Goal: Information Seeking & Learning: Find specific fact

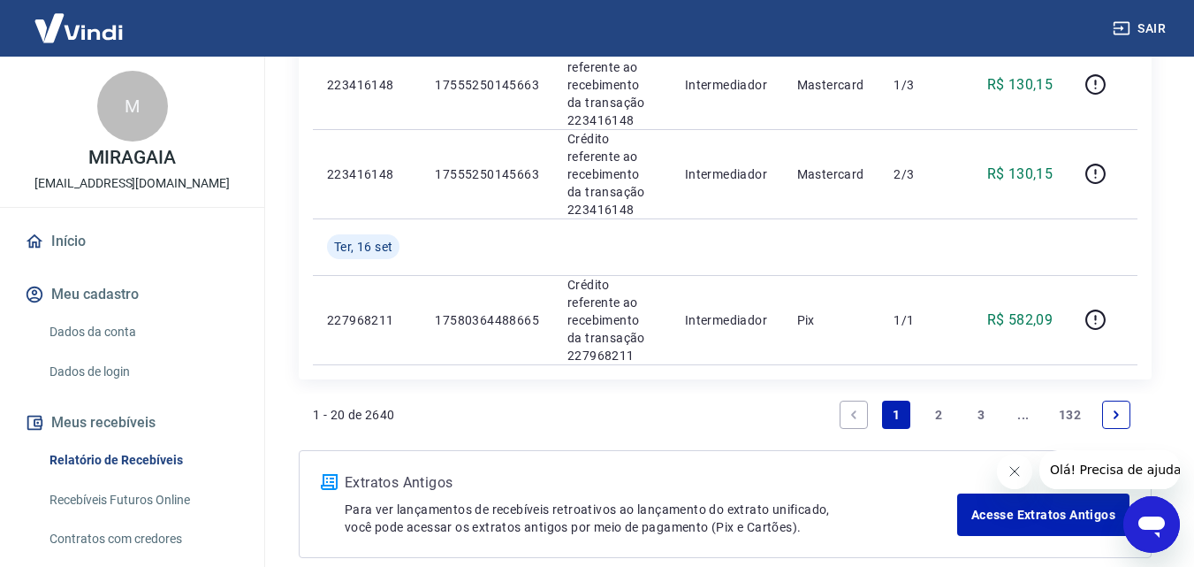
scroll to position [1914, 0]
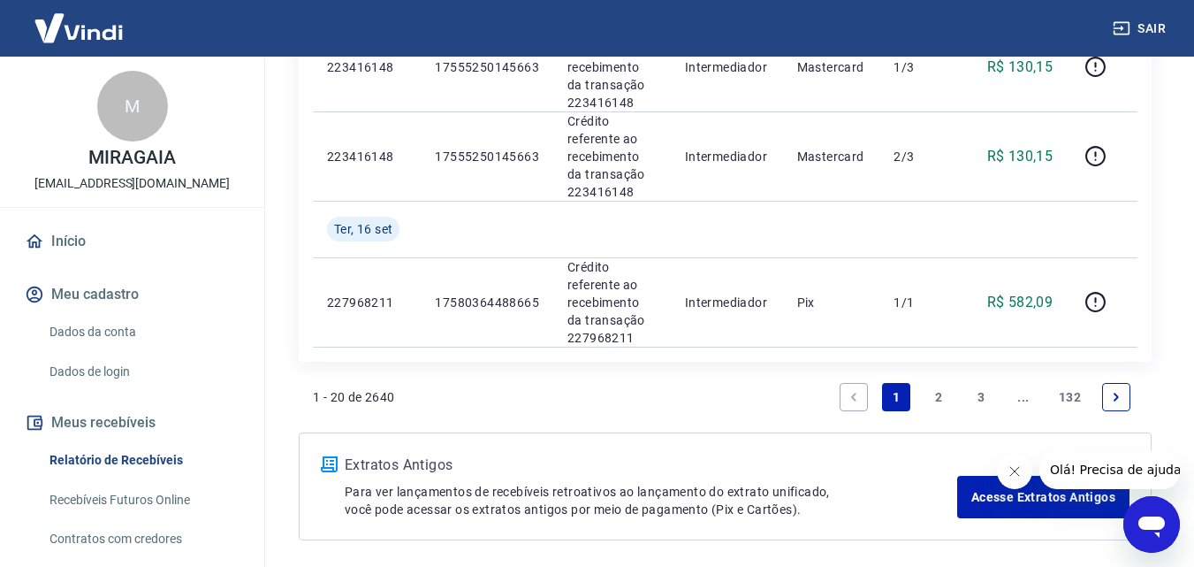
click at [1113, 391] on icon "Next page" at bounding box center [1116, 397] width 12 height 12
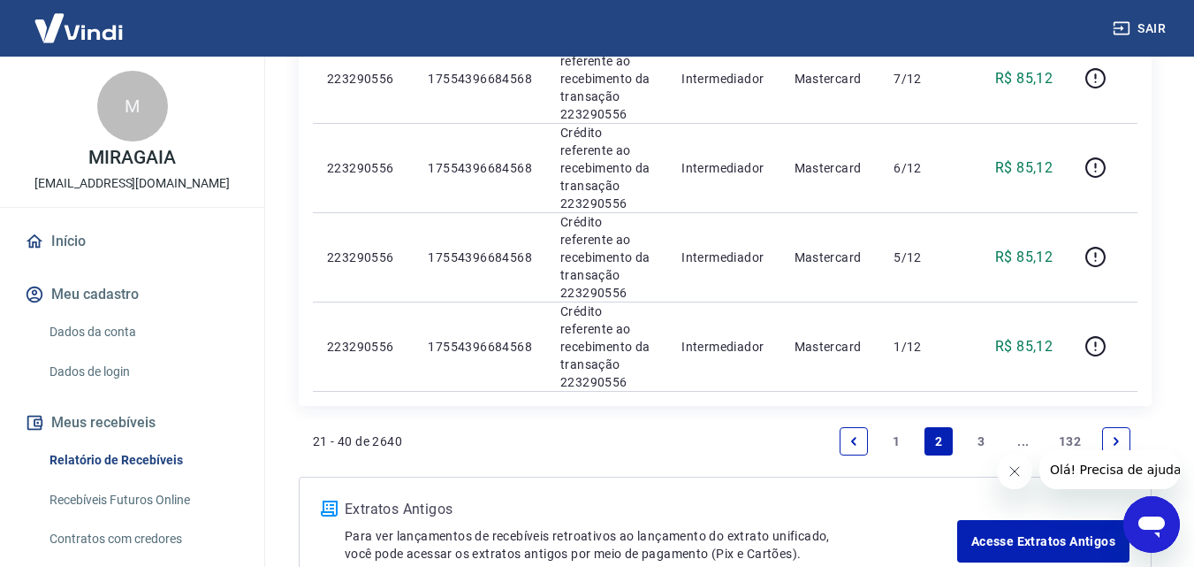
scroll to position [1822, 0]
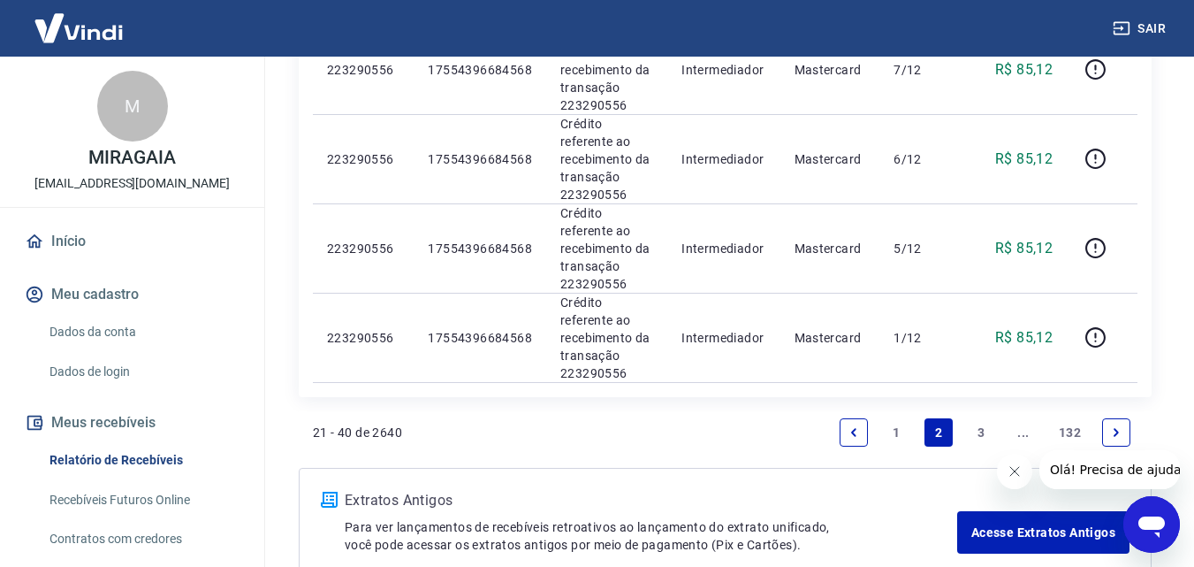
click at [1110, 426] on icon "Next page" at bounding box center [1116, 432] width 12 height 12
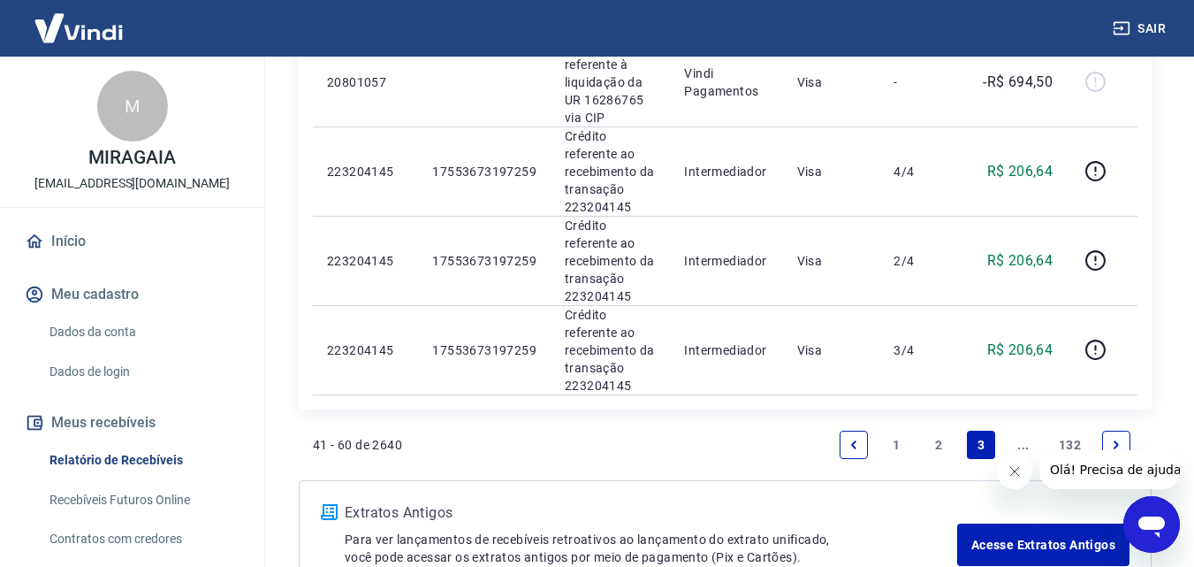
scroll to position [1846, 0]
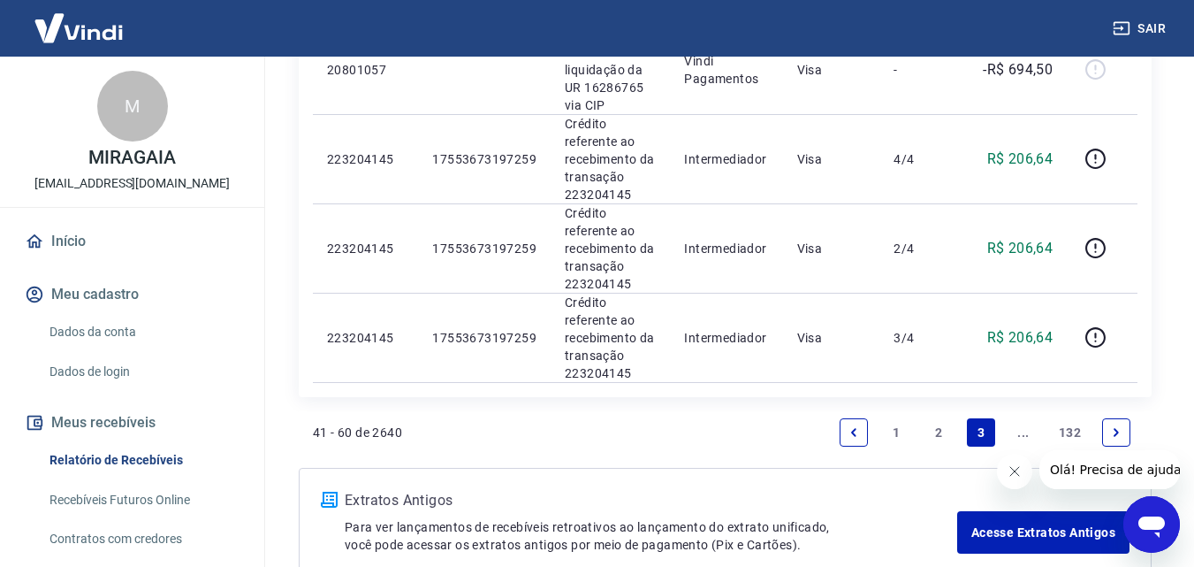
click at [1117, 426] on icon "Next page" at bounding box center [1116, 432] width 12 height 12
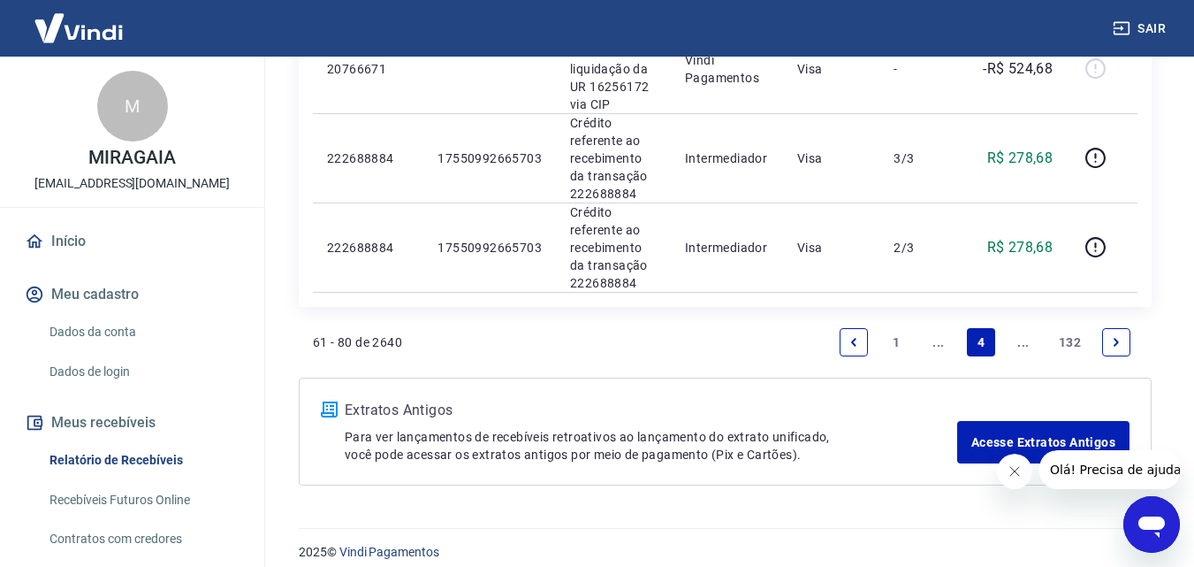
scroll to position [2009, 0]
click at [1117, 337] on icon "Next page" at bounding box center [1116, 341] width 5 height 8
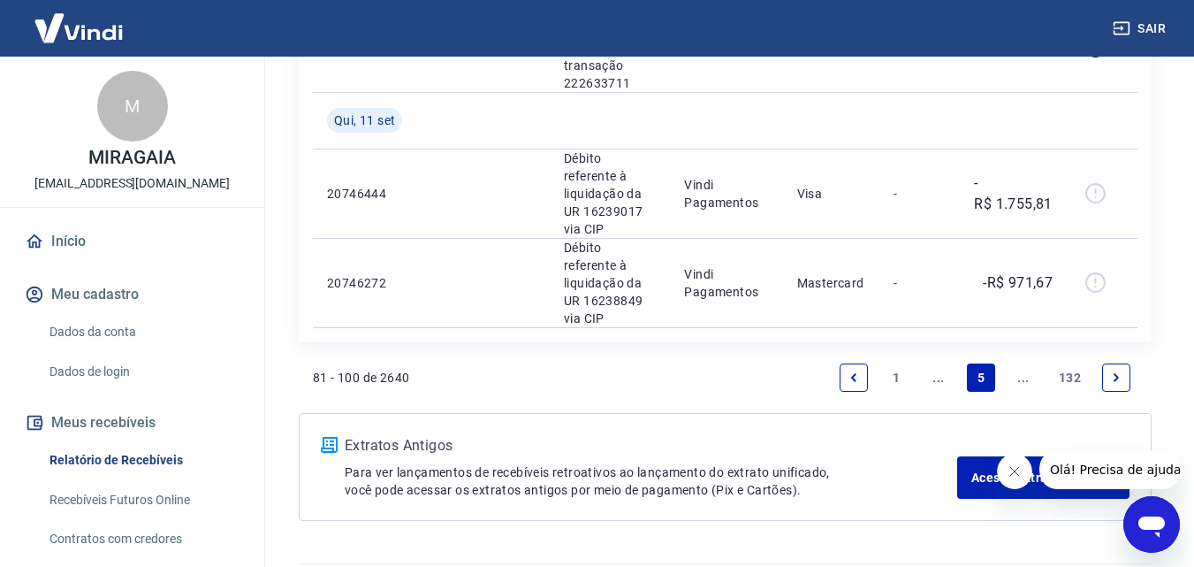
scroll to position [1949, 0]
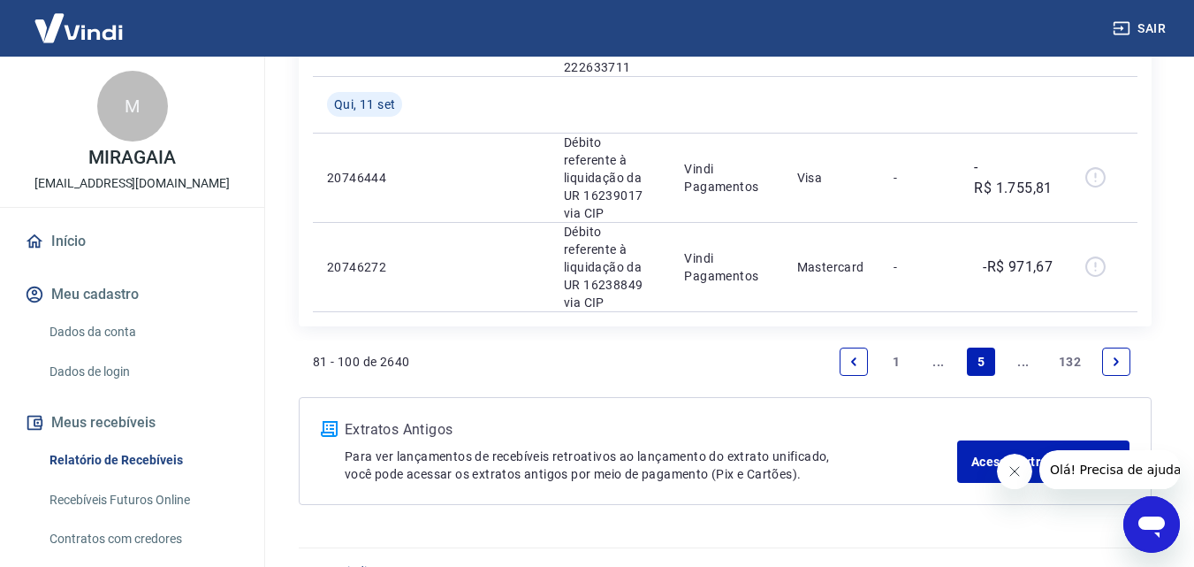
click at [1121, 355] on icon "Next page" at bounding box center [1116, 361] width 12 height 12
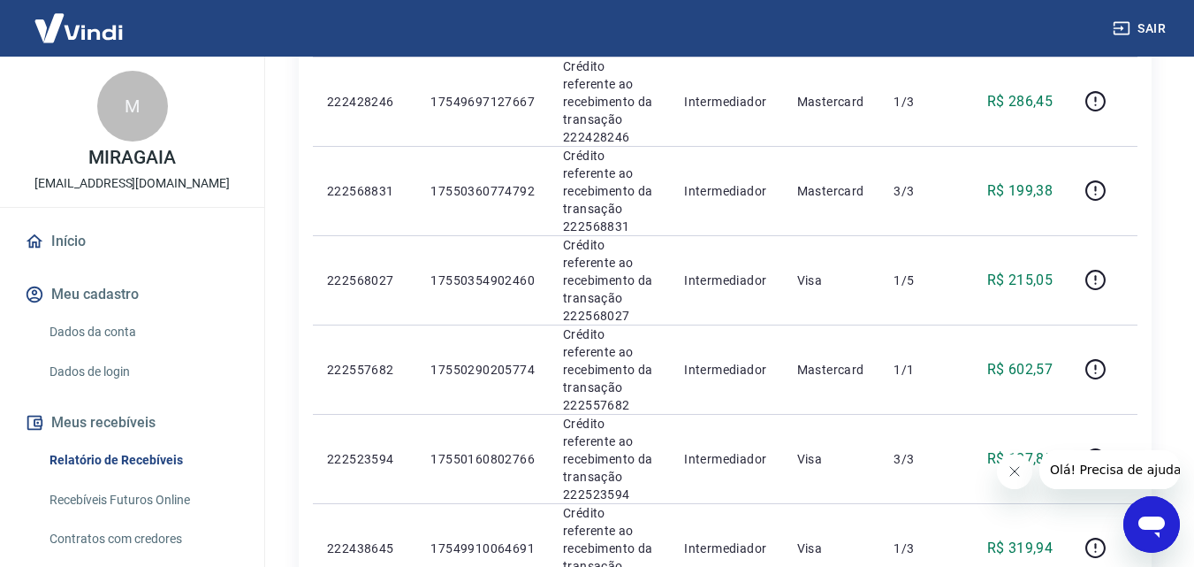
scroll to position [1545, 0]
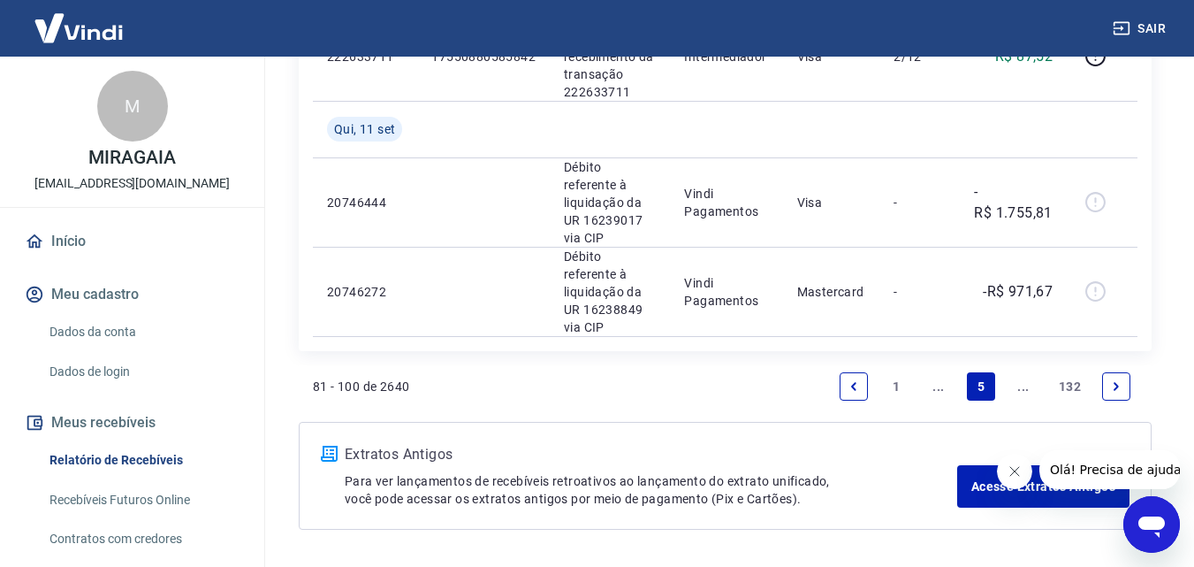
scroll to position [1949, 0]
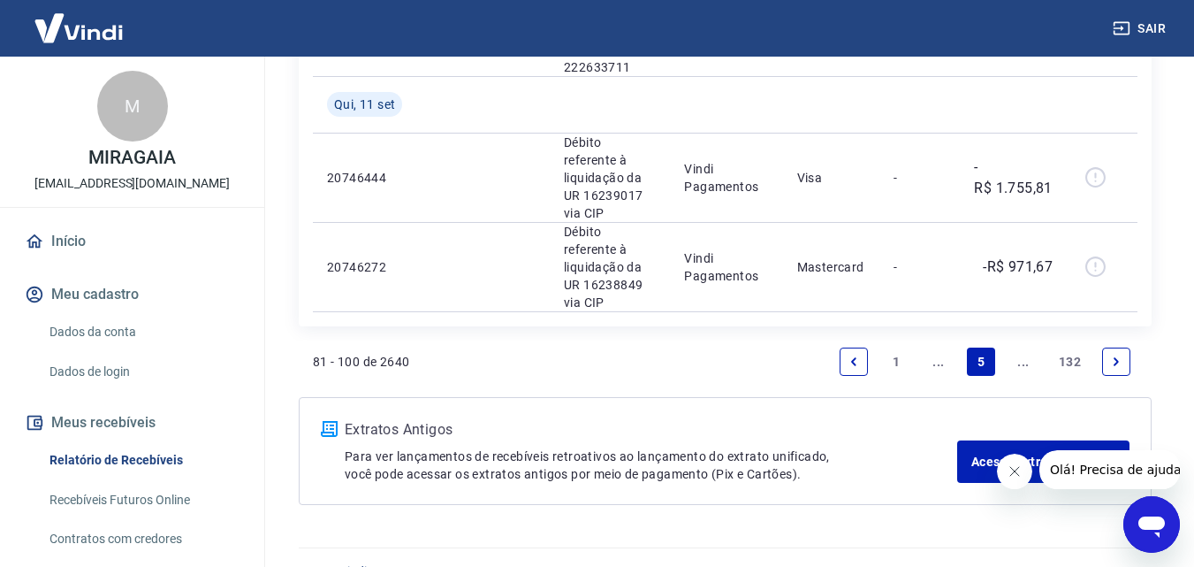
click at [850, 355] on icon "Previous page" at bounding box center [854, 361] width 12 height 12
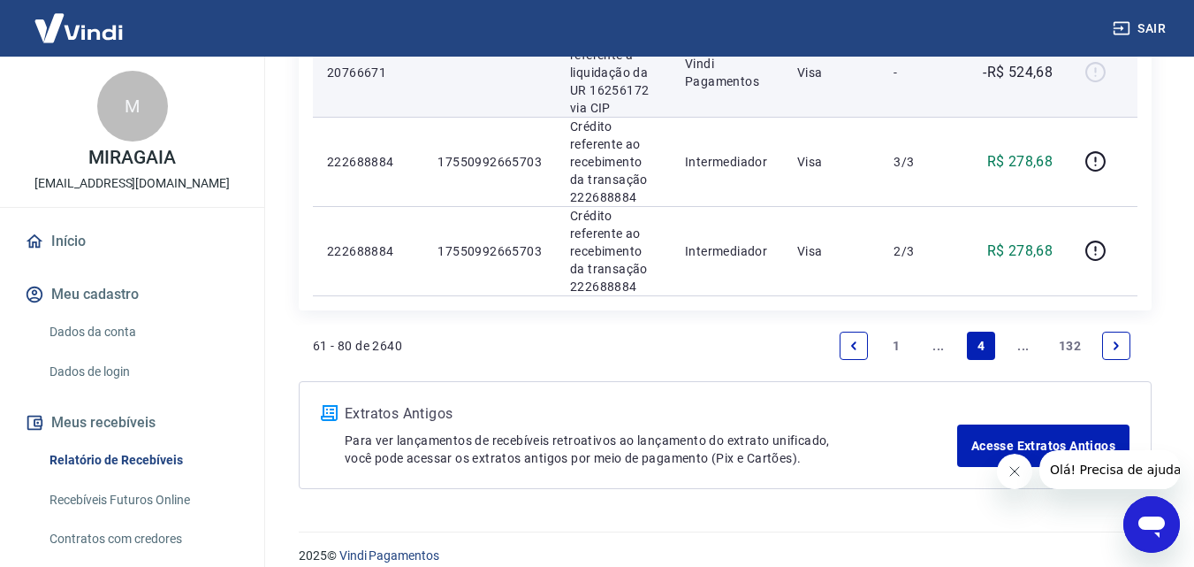
scroll to position [2009, 0]
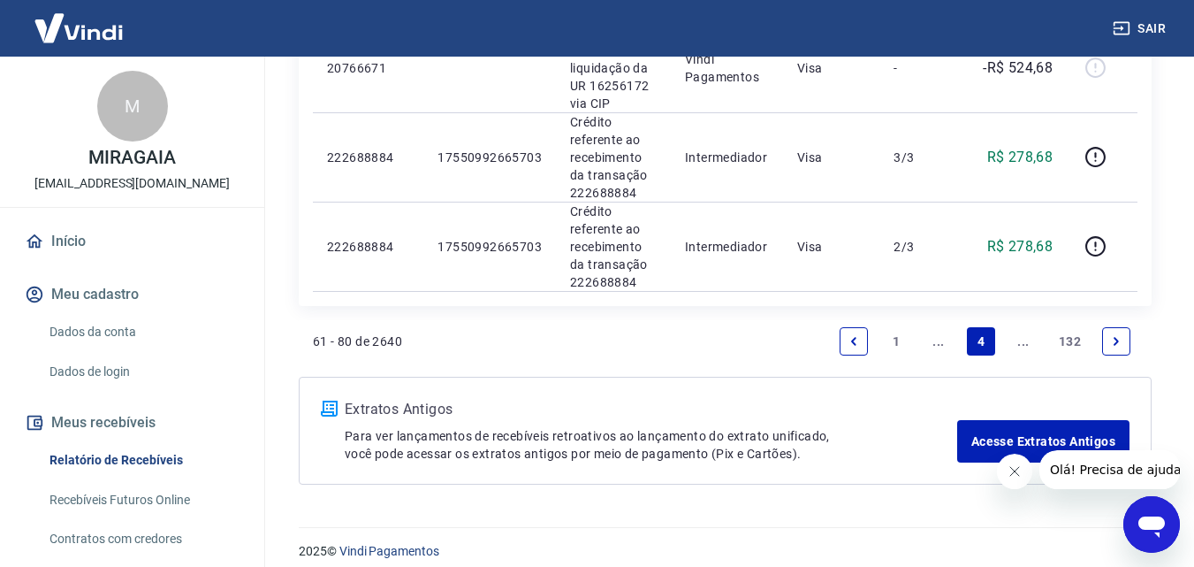
click at [858, 335] on icon "Previous page" at bounding box center [854, 341] width 12 height 12
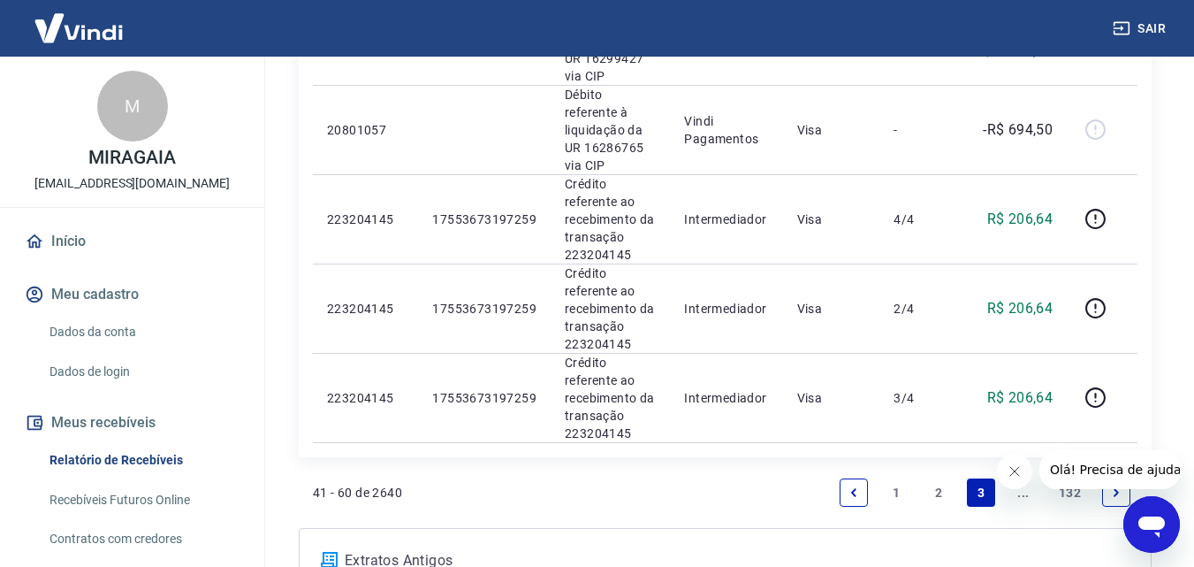
scroll to position [1817, 0]
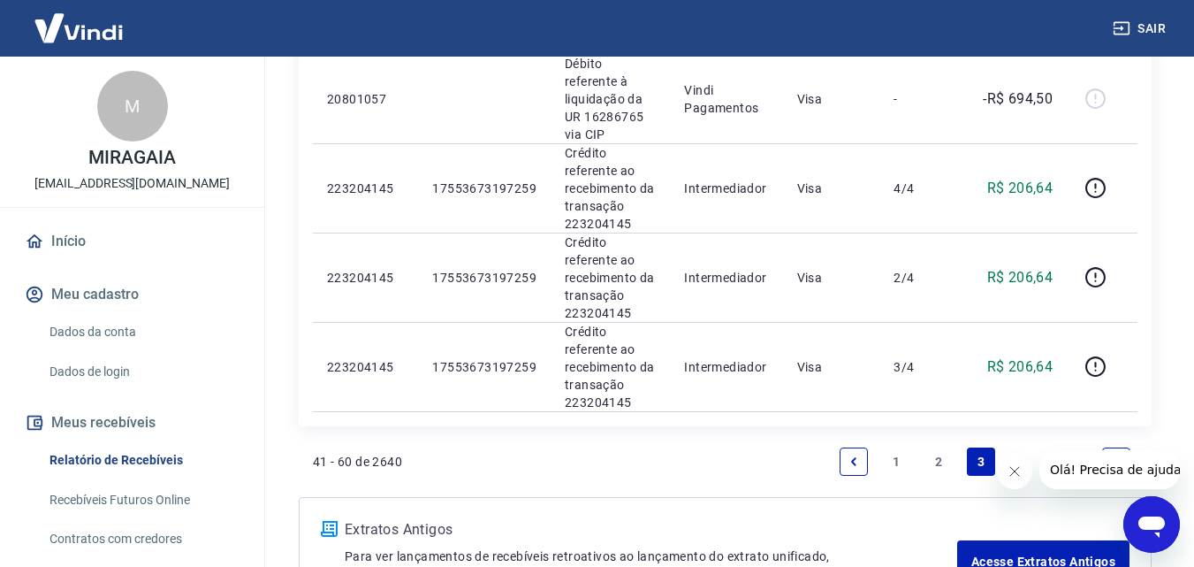
click at [856, 447] on link "Previous page" at bounding box center [854, 461] width 28 height 28
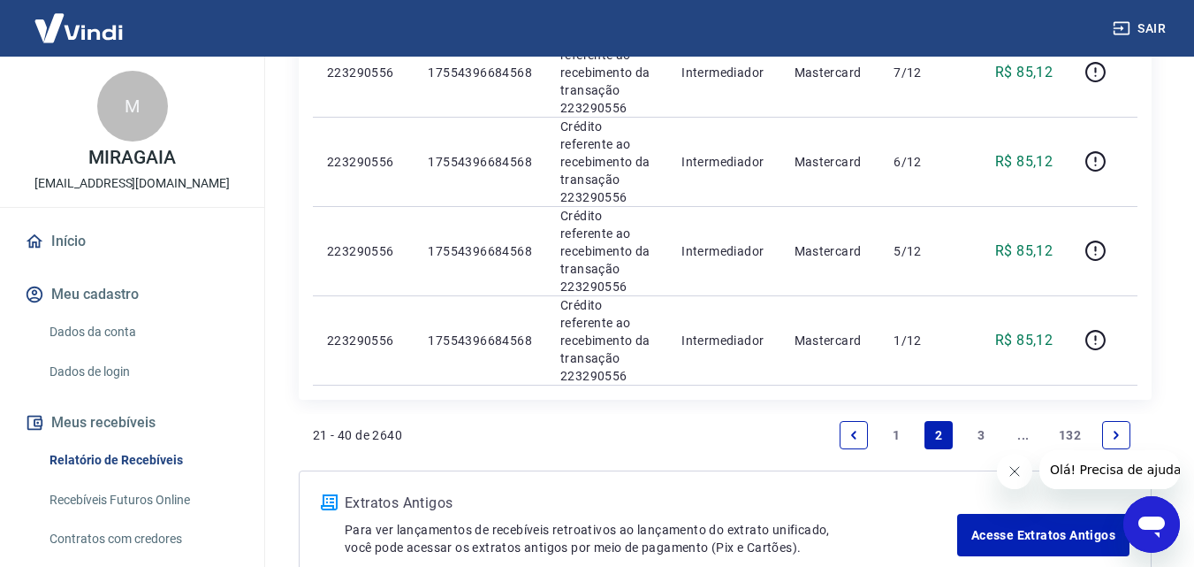
scroll to position [1822, 0]
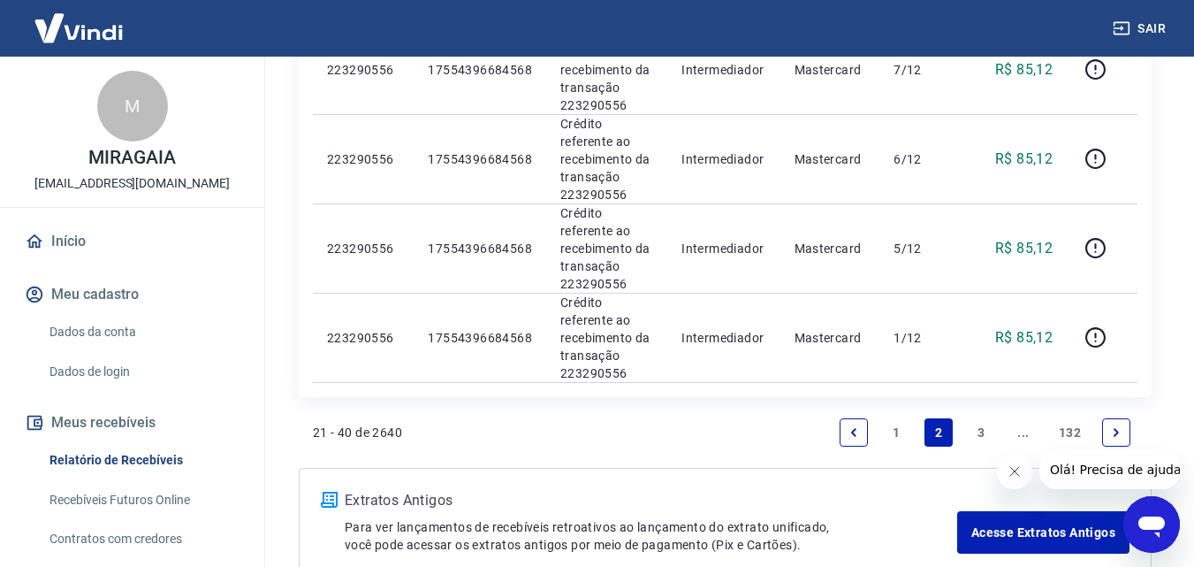
click at [1107, 418] on link "Next page" at bounding box center [1116, 432] width 28 height 28
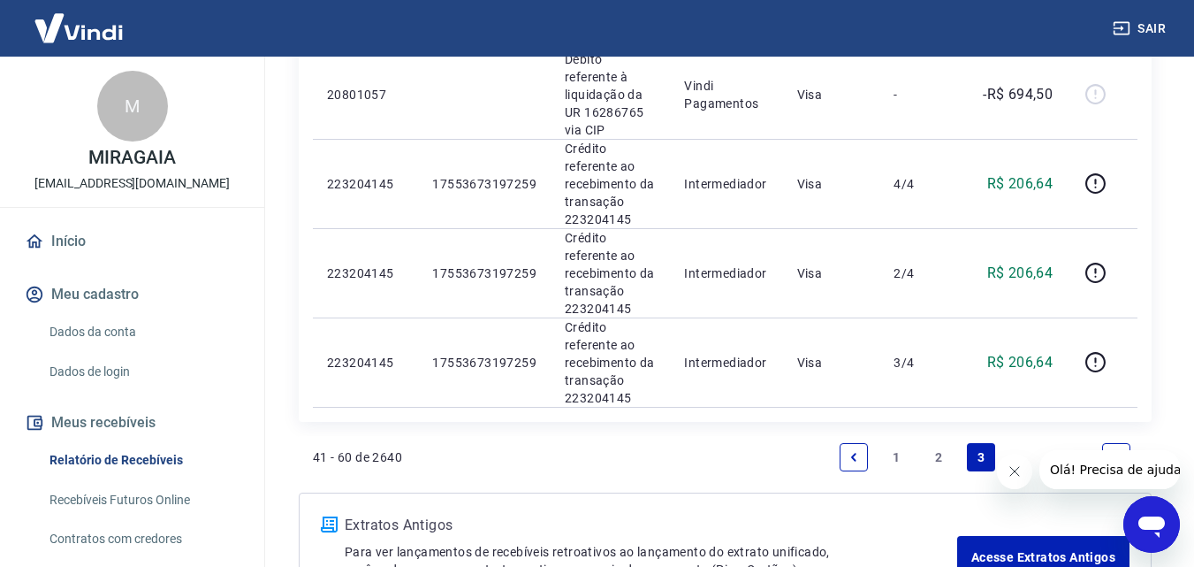
scroll to position [1846, 0]
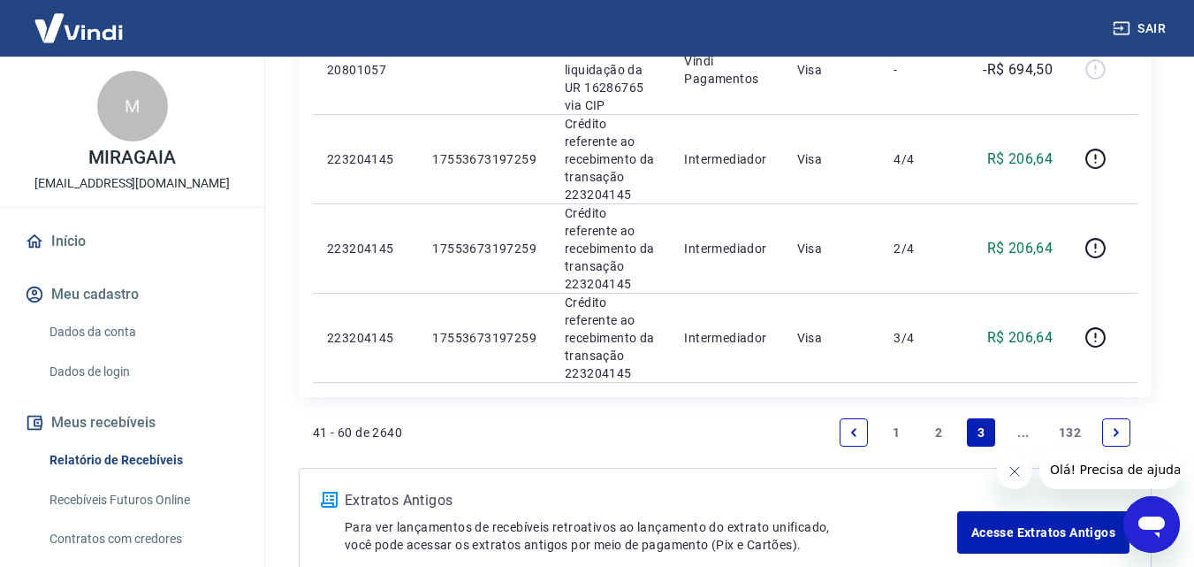
click at [1125, 418] on link "Next page" at bounding box center [1116, 432] width 28 height 28
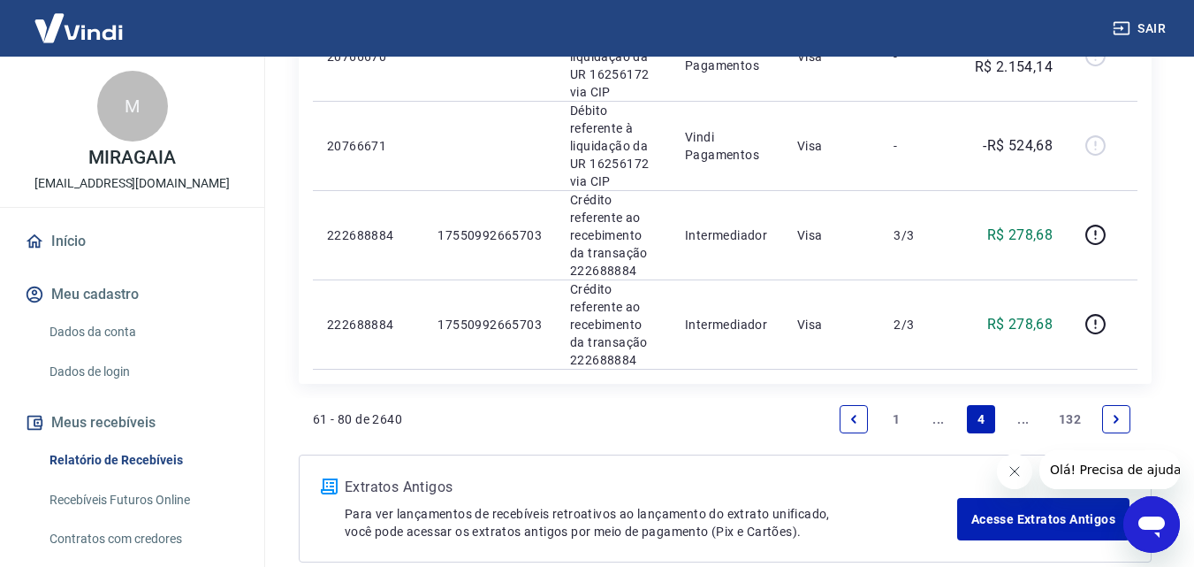
scroll to position [2009, 0]
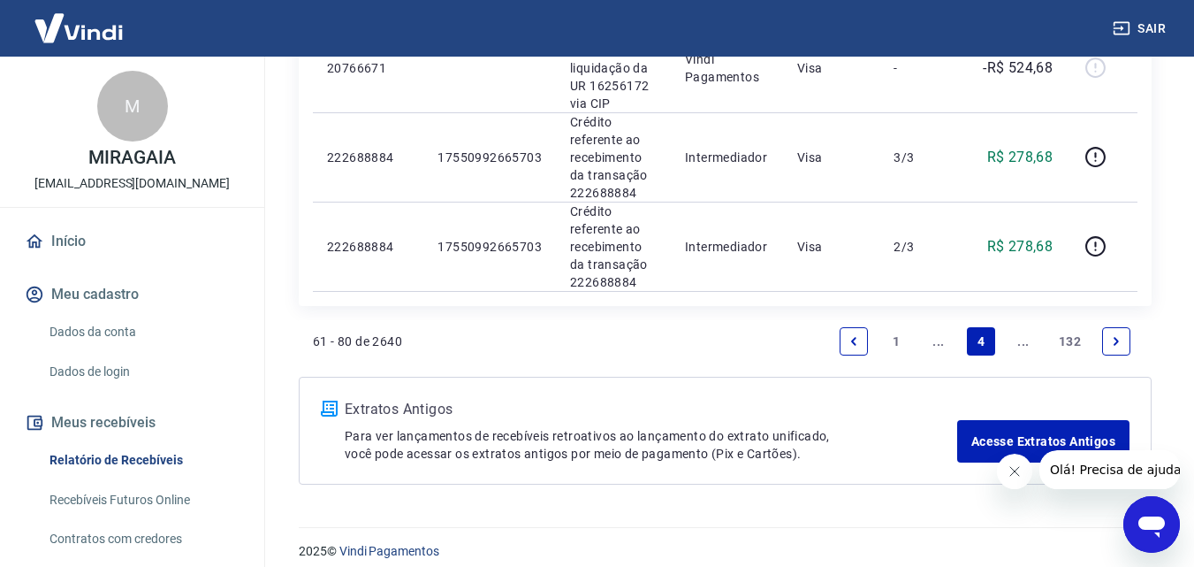
click at [1113, 335] on icon "Next page" at bounding box center [1116, 341] width 12 height 12
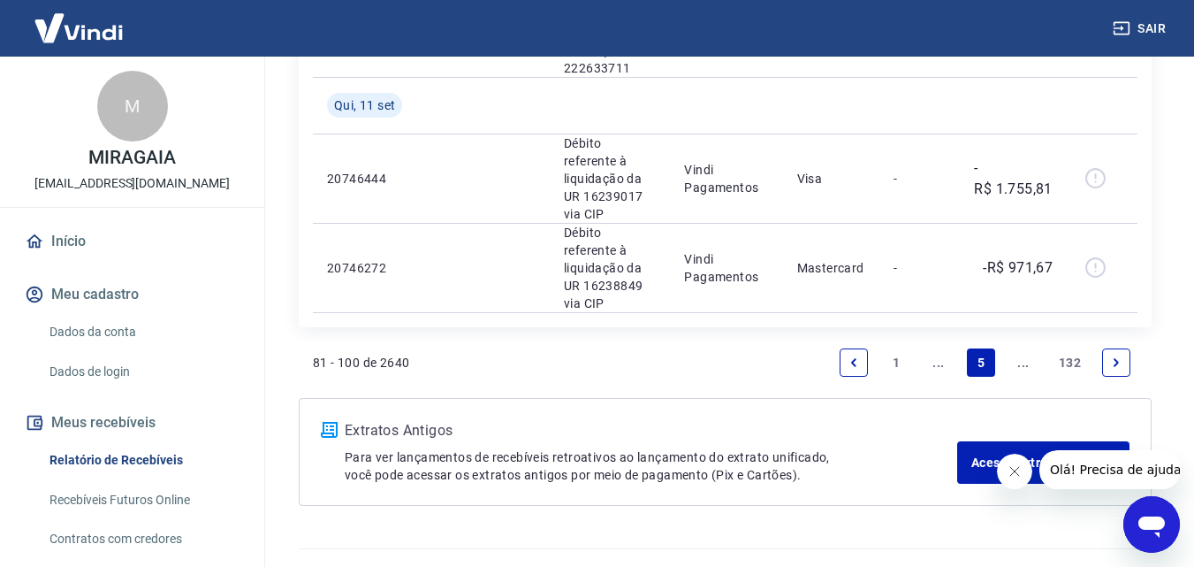
scroll to position [1949, 0]
click at [1107, 347] on link "Next page" at bounding box center [1116, 361] width 28 height 28
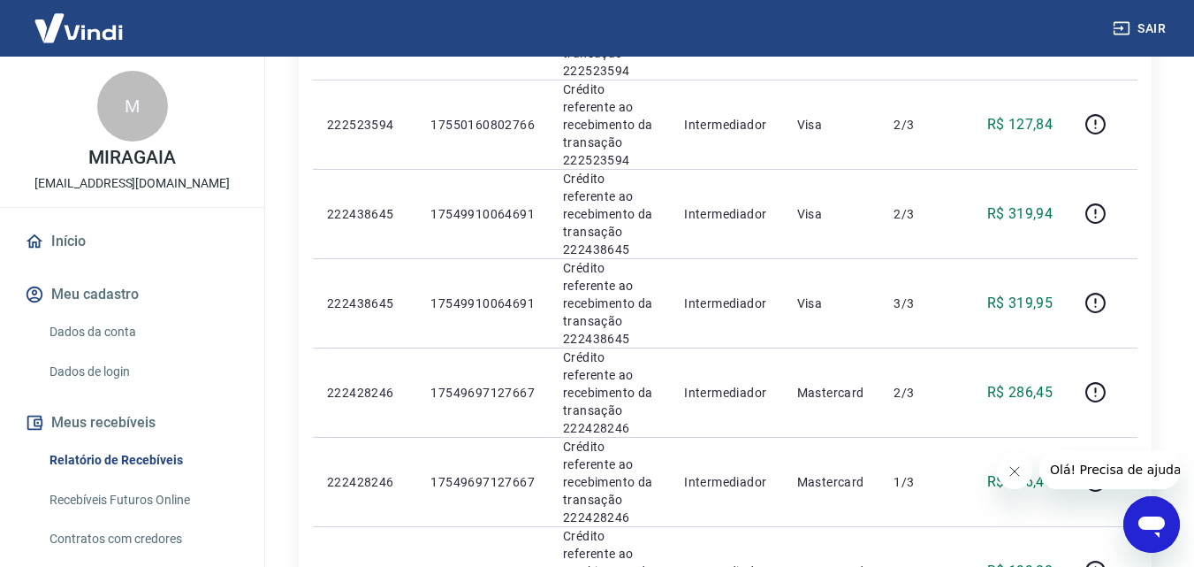
scroll to position [1149, 0]
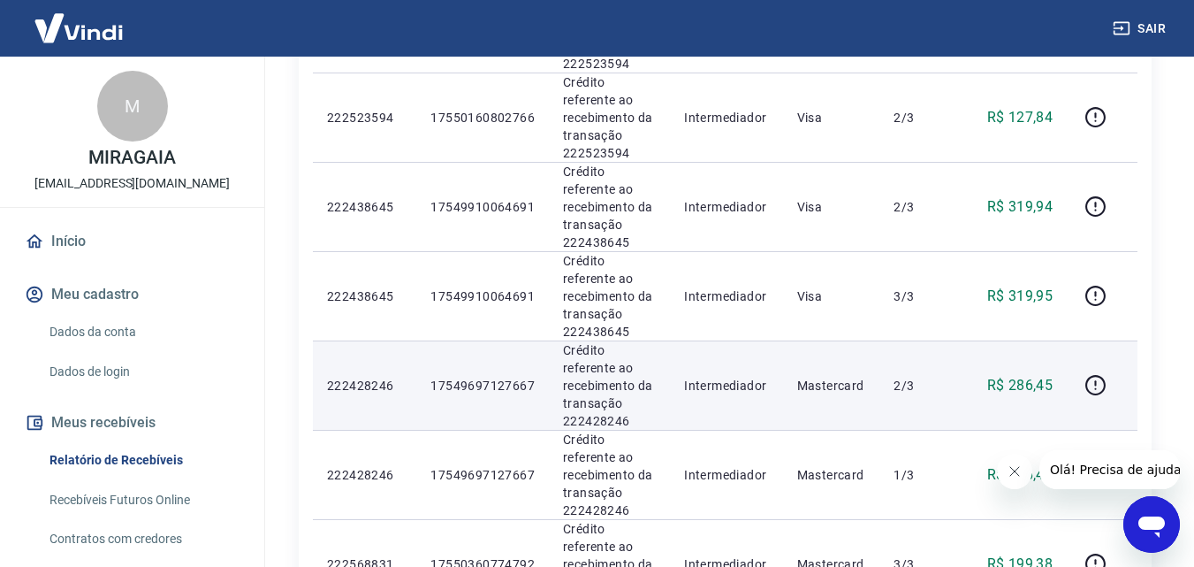
click at [478, 377] on p "17549697127667" at bounding box center [483, 386] width 104 height 18
copy p "17549697127667"
